Goal: Transaction & Acquisition: Purchase product/service

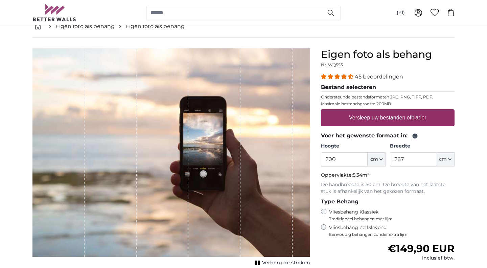
scroll to position [41, 0]
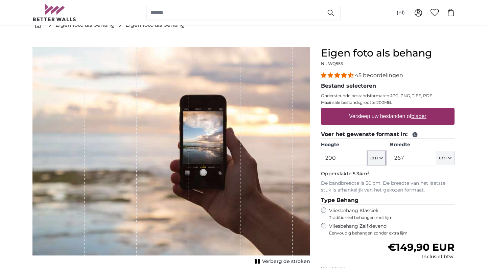
click at [383, 159] on icon "button" at bounding box center [381, 157] width 3 height 3
click at [382, 159] on icon "button" at bounding box center [381, 157] width 3 height 3
click at [341, 159] on input "200" at bounding box center [344, 158] width 46 height 14
type input "2"
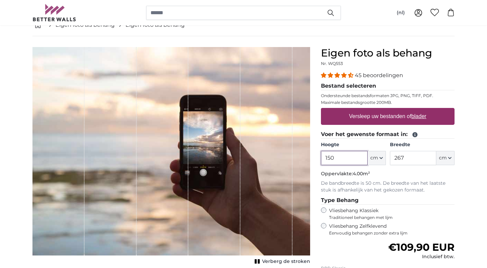
type input "150"
click at [413, 158] on input "267" at bounding box center [413, 158] width 46 height 14
type input "2"
type input "120"
click at [340, 162] on input "150" at bounding box center [344, 158] width 46 height 14
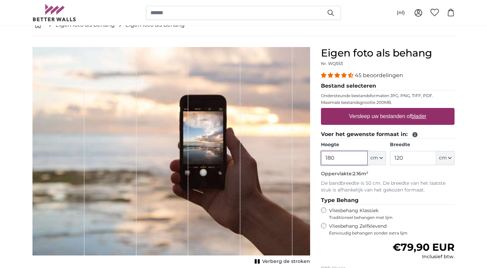
type input "180"
click at [408, 157] on input "120" at bounding box center [413, 158] width 46 height 14
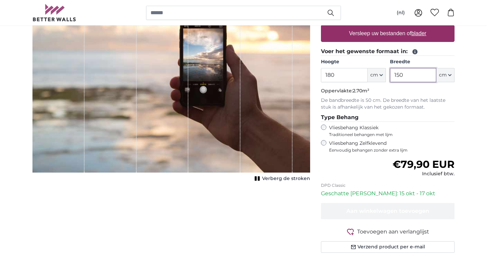
scroll to position [125, 0]
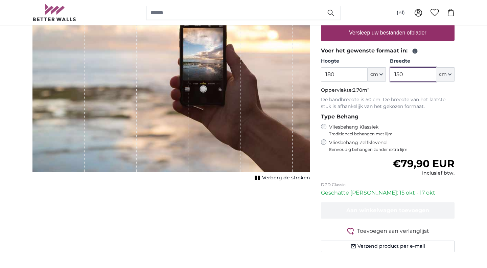
type input "150"
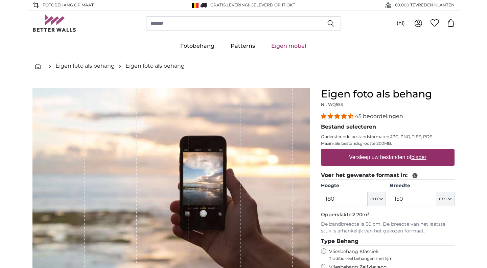
click at [374, 159] on label "Versleep uw bestanden of blader" at bounding box center [388, 158] width 83 height 14
click at [374, 151] on input "Versleep uw bestanden of blader" at bounding box center [388, 150] width 134 height 2
type input "**********"
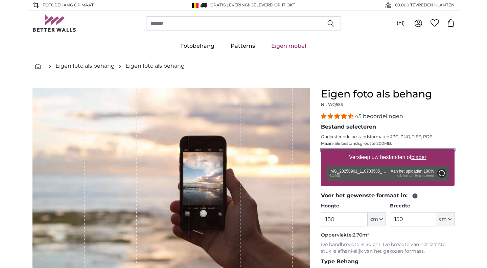
type input "200"
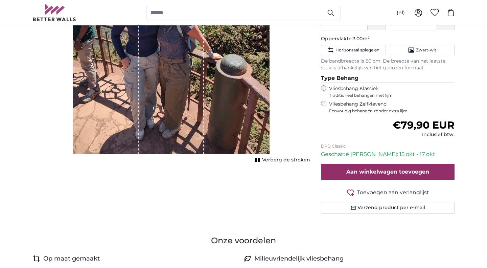
scroll to position [196, 0]
